Goal: Task Accomplishment & Management: Use online tool/utility

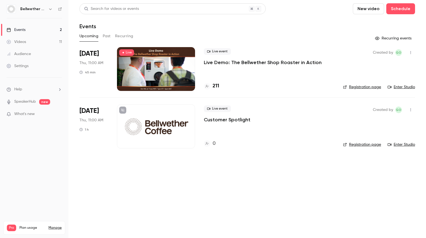
click at [159, 69] on div at bounding box center [156, 69] width 78 height 44
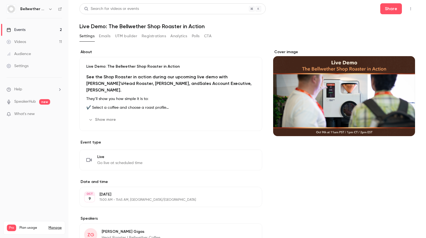
click at [35, 25] on link "Events 2" at bounding box center [34, 30] width 68 height 12
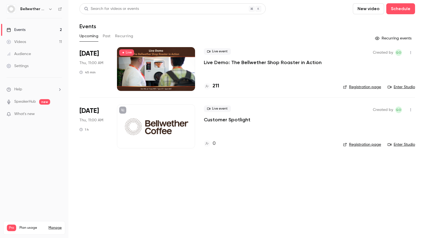
click at [367, 84] on div "Created by GO Registration page Enter Studio" at bounding box center [379, 69] width 72 height 44
click at [366, 87] on link "Registration page" at bounding box center [362, 86] width 38 height 5
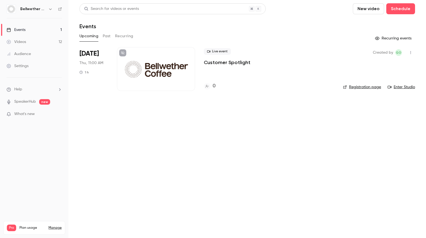
click at [106, 35] on button "Past" at bounding box center [107, 36] width 8 height 9
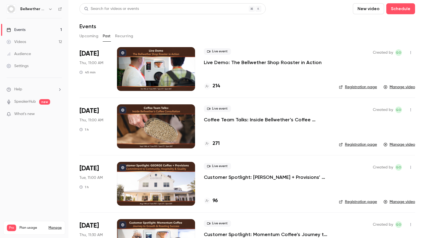
click at [274, 59] on p "Live Demo: The Bellwether Shop Roaster in Action" at bounding box center [263, 62] width 118 height 7
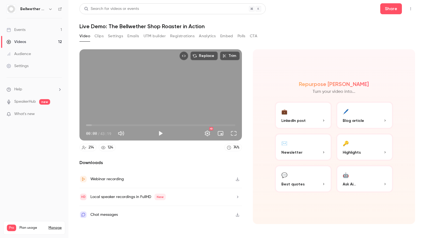
click at [174, 37] on button "Registrations" at bounding box center [182, 36] width 24 height 9
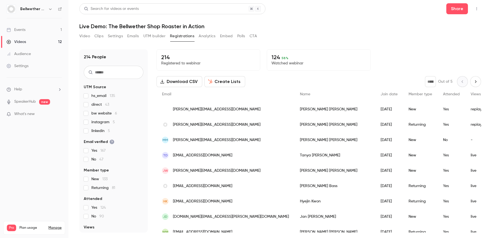
click at [219, 83] on button "Create Lists" at bounding box center [225, 81] width 41 height 11
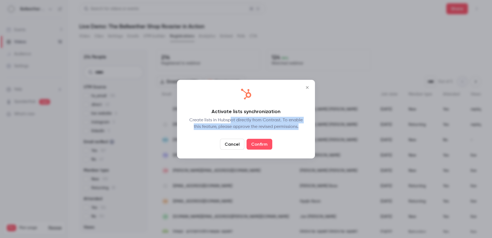
drag, startPoint x: 231, startPoint y: 121, endPoint x: 302, endPoint y: 128, distance: 72.0
click at [302, 128] on div "Create lists in Hubspot directly from Contrast. To enable this feature, please …" at bounding box center [246, 123] width 120 height 13
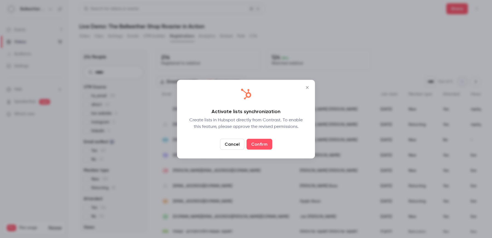
click at [299, 130] on div "Activate lists synchronization Create lists in Hubspot directly from Contrast. …" at bounding box center [246, 118] width 120 height 61
click at [262, 143] on link "Confirm" at bounding box center [260, 144] width 26 height 11
